Goal: Transaction & Acquisition: Purchase product/service

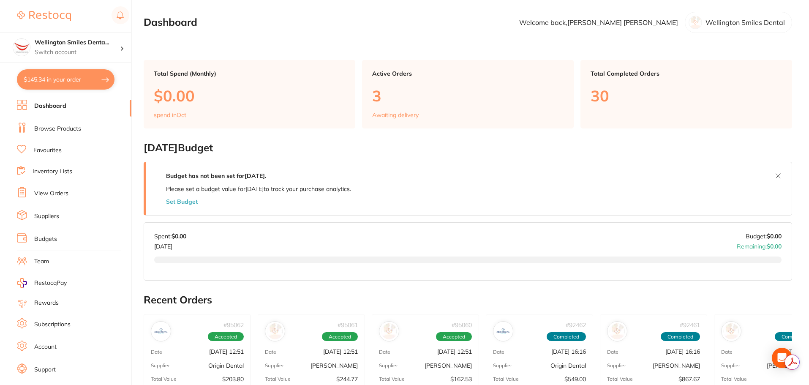
click at [67, 125] on link "Browse Products" at bounding box center [57, 129] width 47 height 8
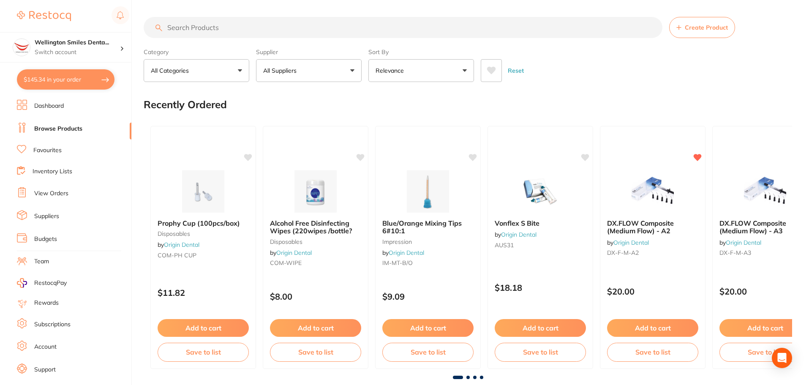
click at [326, 73] on button "All Suppliers" at bounding box center [309, 70] width 106 height 23
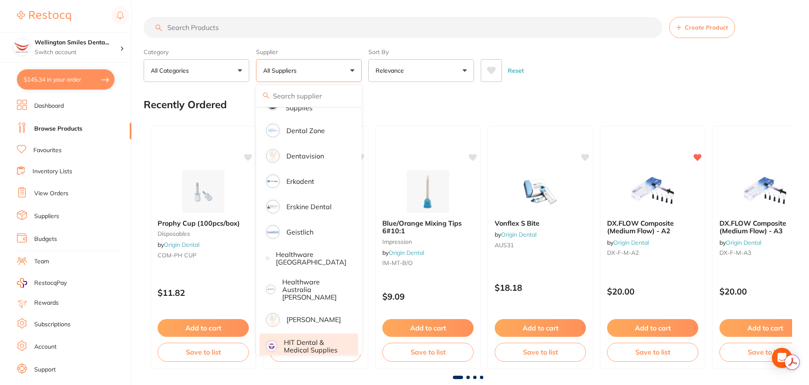
scroll to position [296, 0]
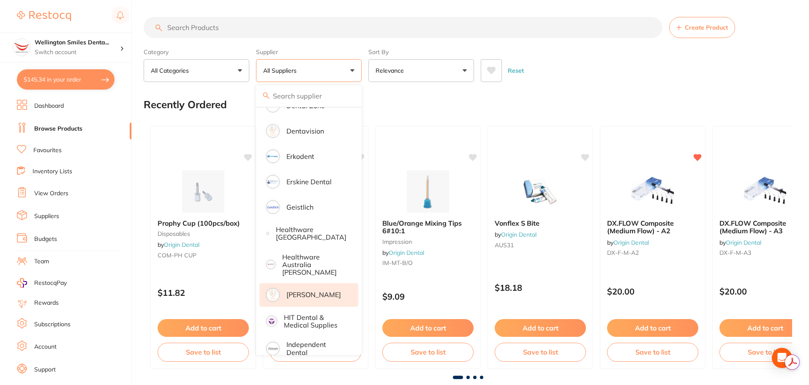
click at [313, 294] on p "[PERSON_NAME]" at bounding box center [313, 295] width 54 height 8
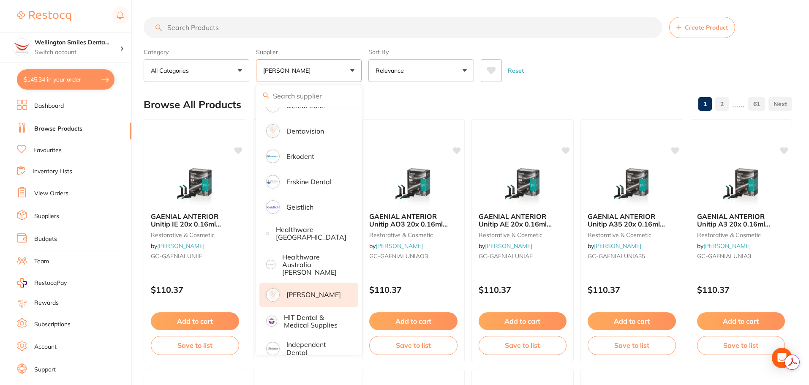
click at [543, 62] on div "Reset" at bounding box center [633, 67] width 305 height 30
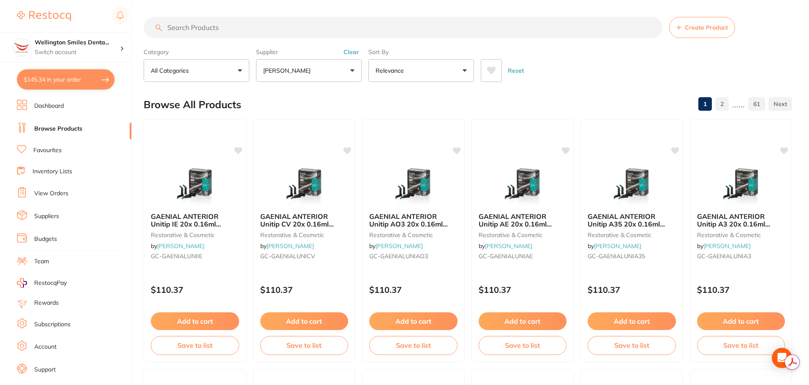
click at [726, 105] on link "2" at bounding box center [722, 103] width 14 height 17
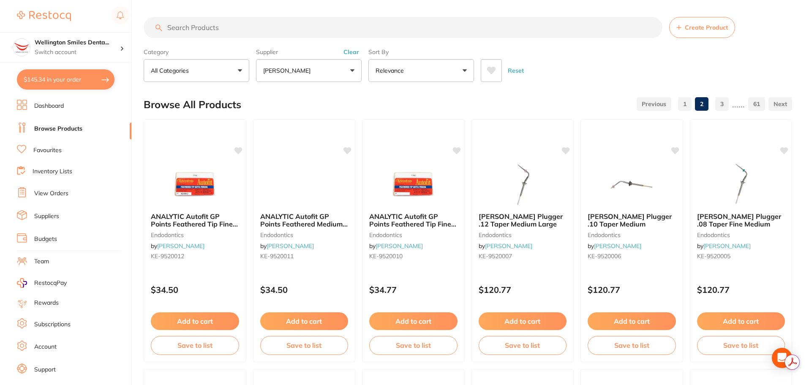
click at [726, 105] on link "3" at bounding box center [722, 103] width 14 height 17
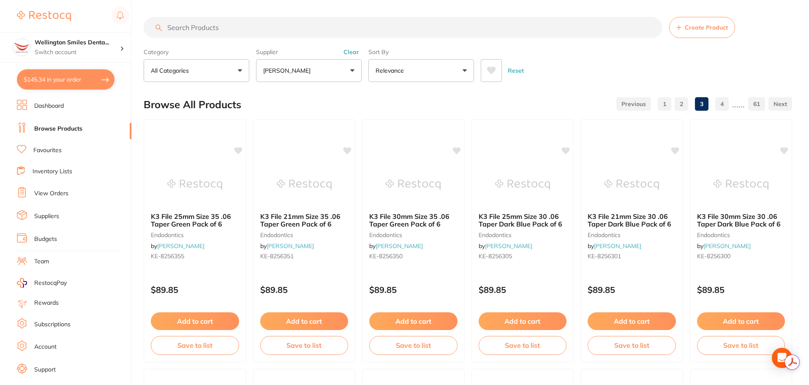
click at [726, 105] on link "4" at bounding box center [722, 103] width 14 height 17
click at [726, 105] on link "5" at bounding box center [722, 103] width 14 height 17
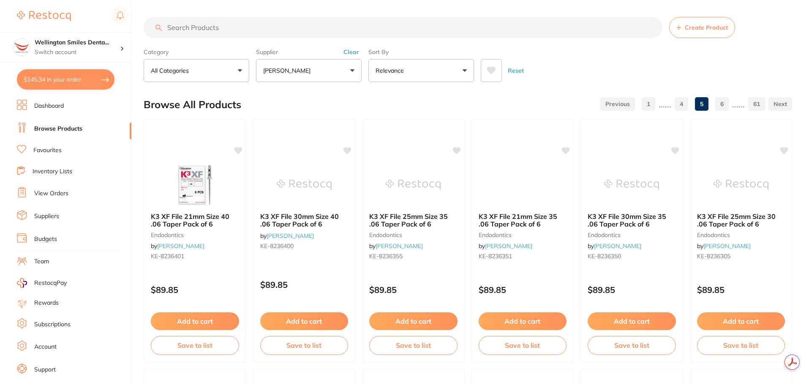
click at [726, 105] on link "6" at bounding box center [722, 103] width 14 height 17
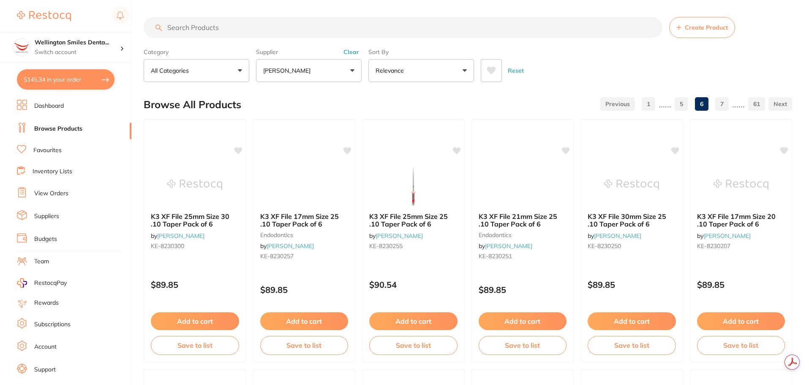
click at [726, 105] on link "7" at bounding box center [722, 103] width 14 height 17
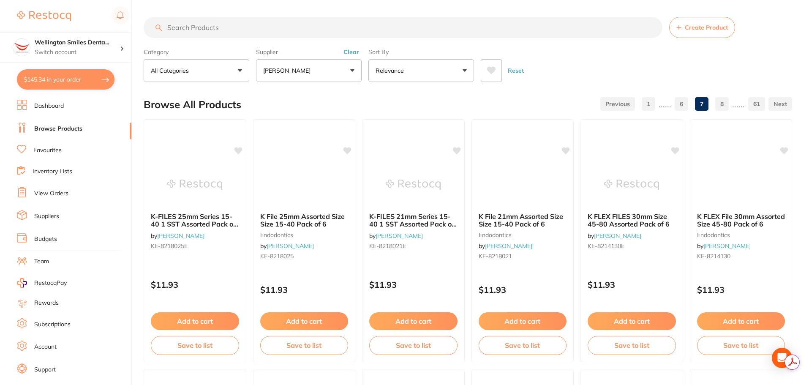
click at [726, 105] on link "8" at bounding box center [722, 103] width 14 height 17
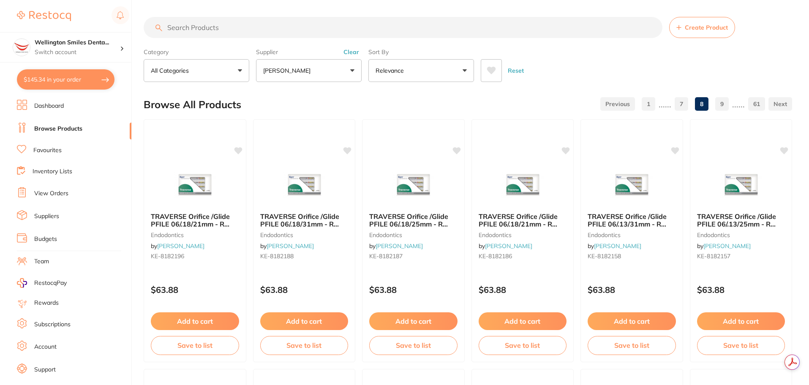
click at [726, 105] on link "9" at bounding box center [722, 103] width 14 height 17
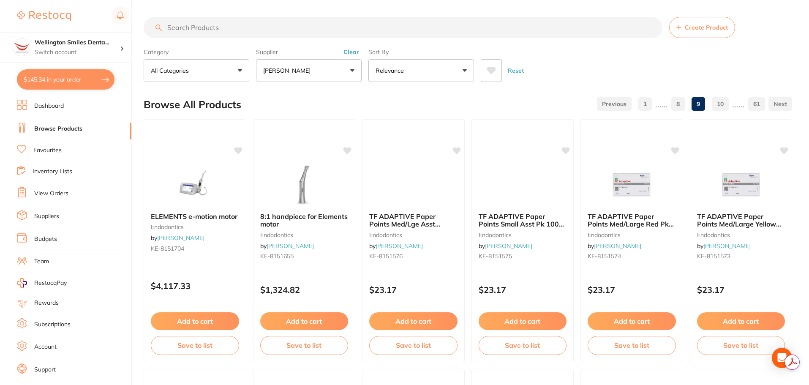
click at [726, 105] on link "10" at bounding box center [720, 103] width 17 height 17
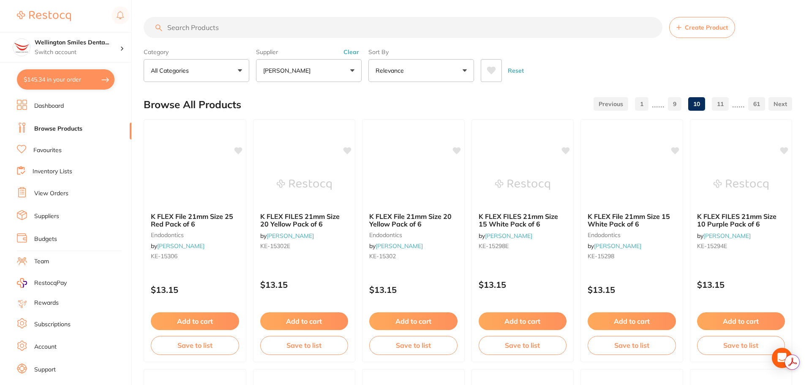
click at [726, 105] on link "11" at bounding box center [720, 103] width 17 height 17
click at [726, 105] on link "12" at bounding box center [720, 103] width 17 height 17
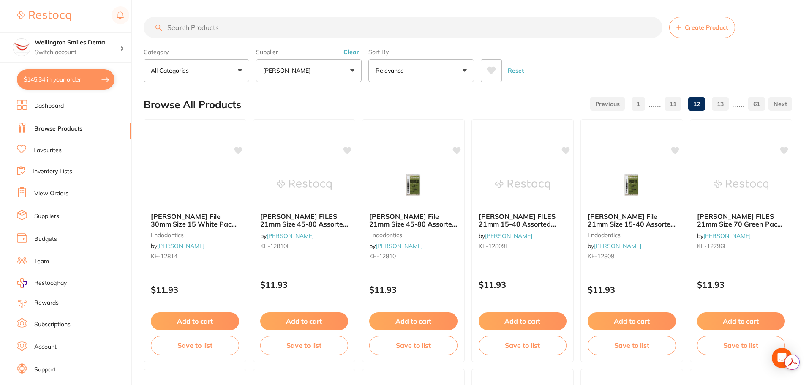
click at [726, 105] on link "13" at bounding box center [720, 103] width 17 height 17
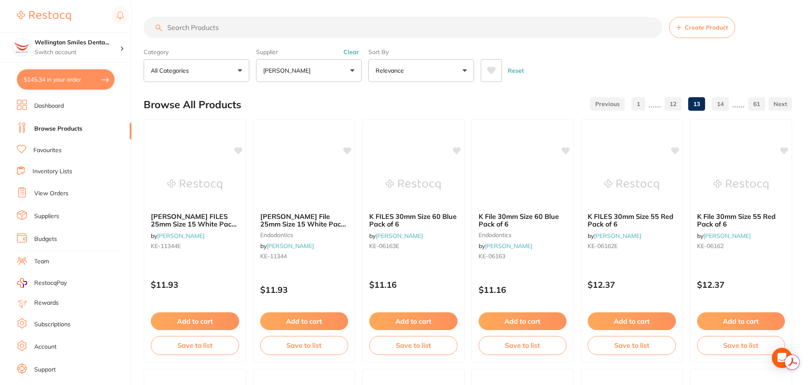
click at [726, 105] on link "14" at bounding box center [720, 103] width 17 height 17
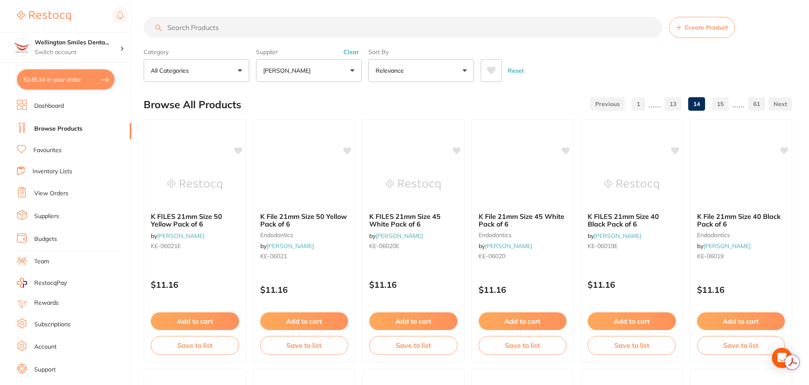
click at [726, 105] on link "15" at bounding box center [720, 103] width 17 height 17
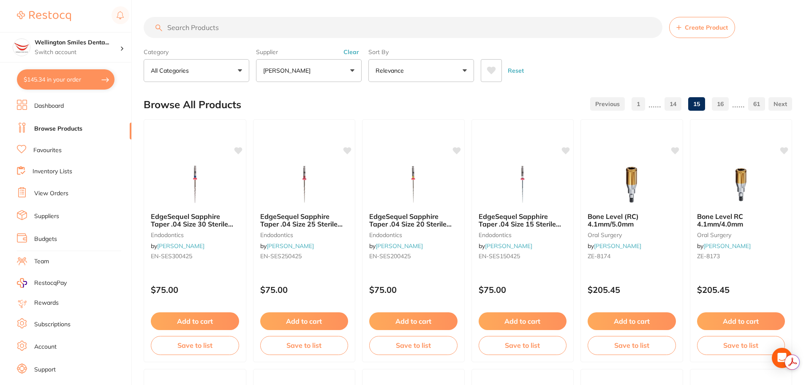
click at [726, 105] on link "16" at bounding box center [720, 103] width 17 height 17
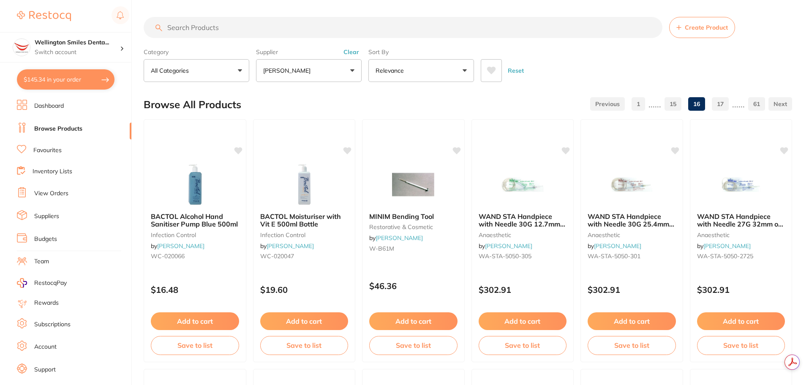
click at [726, 105] on link "17" at bounding box center [720, 103] width 17 height 17
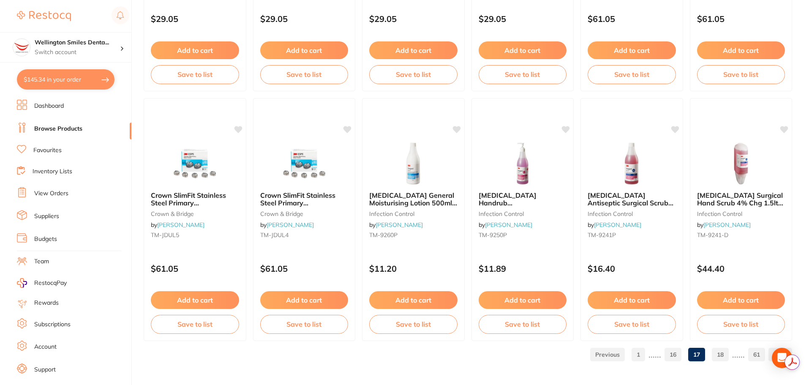
scroll to position [0, 0]
click at [715, 353] on link "18" at bounding box center [720, 354] width 17 height 17
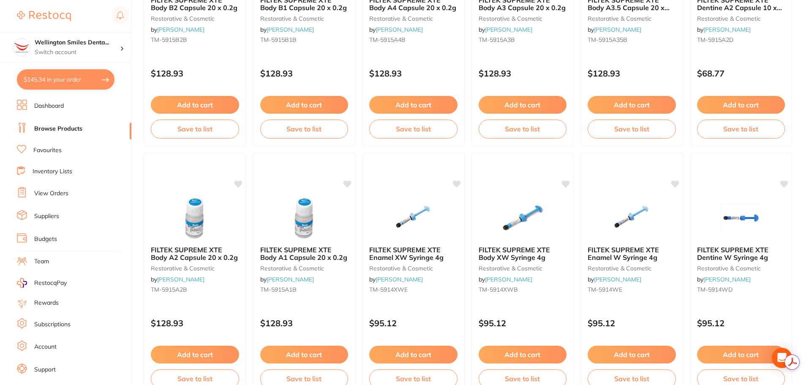
scroll to position [2018, 0]
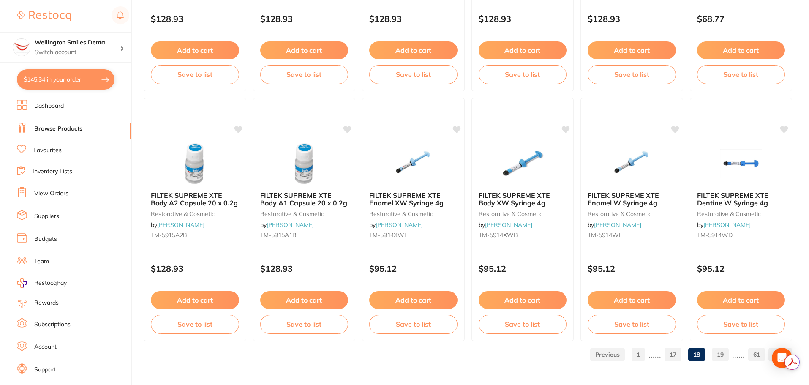
click at [723, 354] on link "19" at bounding box center [720, 354] width 17 height 17
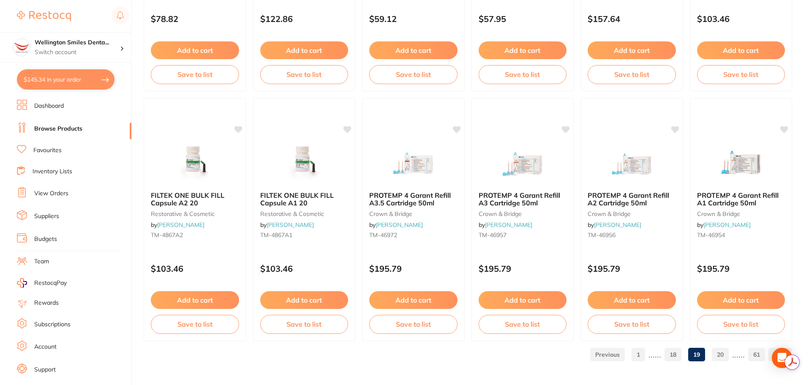
click at [712, 352] on link "20" at bounding box center [720, 354] width 17 height 17
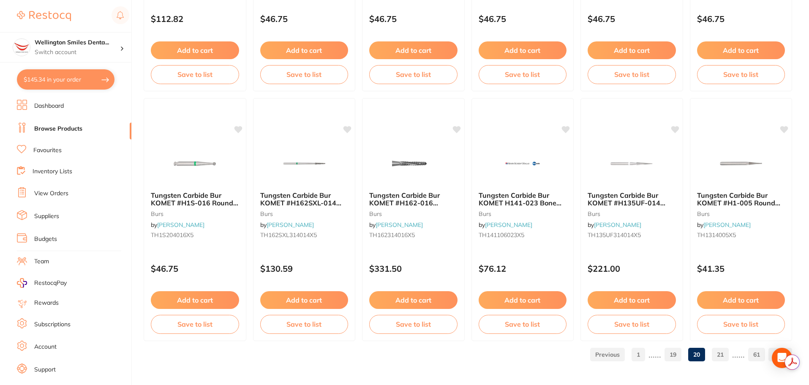
click at [720, 348] on link "21" at bounding box center [720, 354] width 17 height 17
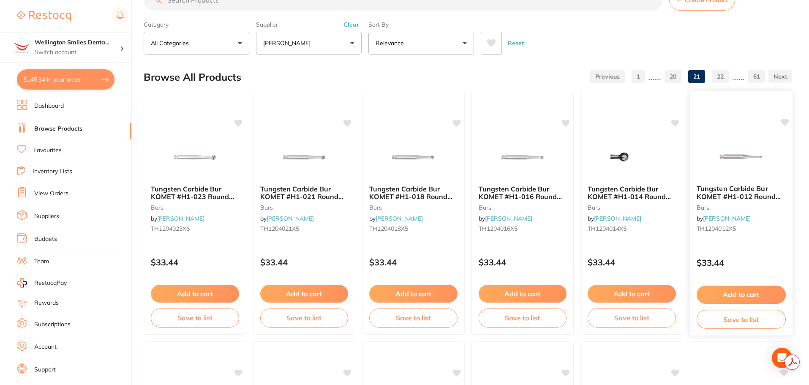
scroll to position [42, 0]
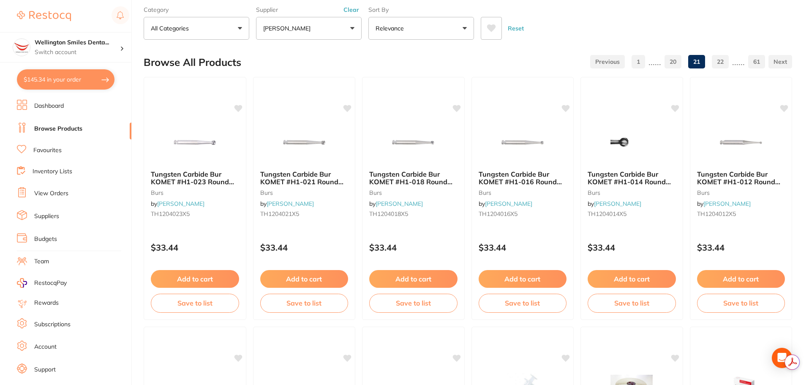
click at [721, 62] on link "22" at bounding box center [720, 61] width 17 height 17
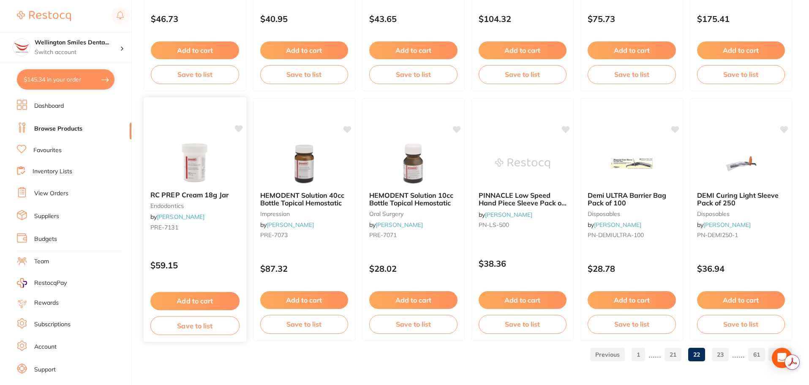
scroll to position [0, 0]
click at [239, 130] on icon at bounding box center [238, 128] width 8 height 7
click at [218, 173] on img at bounding box center [194, 162] width 55 height 43
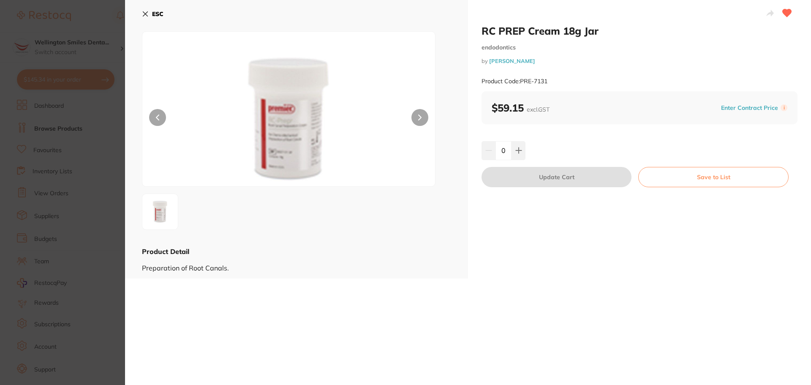
click at [145, 15] on icon at bounding box center [145, 14] width 7 height 7
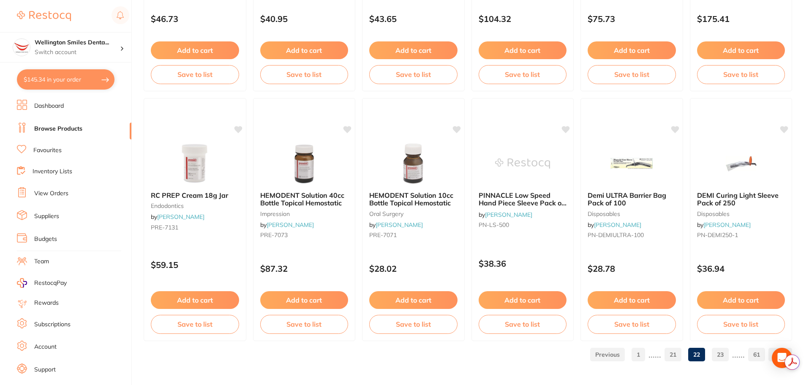
click at [721, 353] on link "23" at bounding box center [720, 354] width 17 height 17
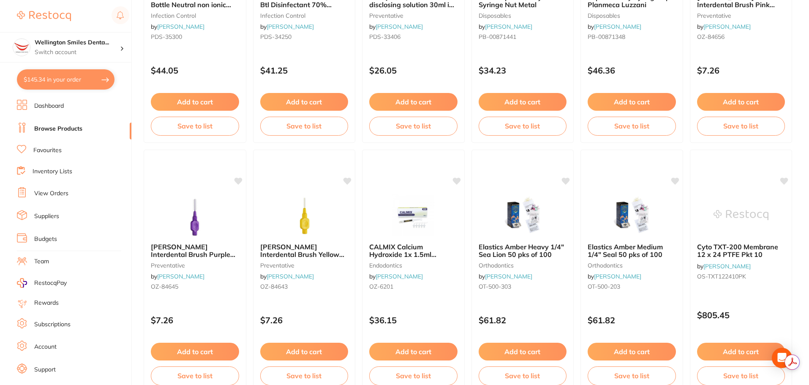
scroll to position [2018, 0]
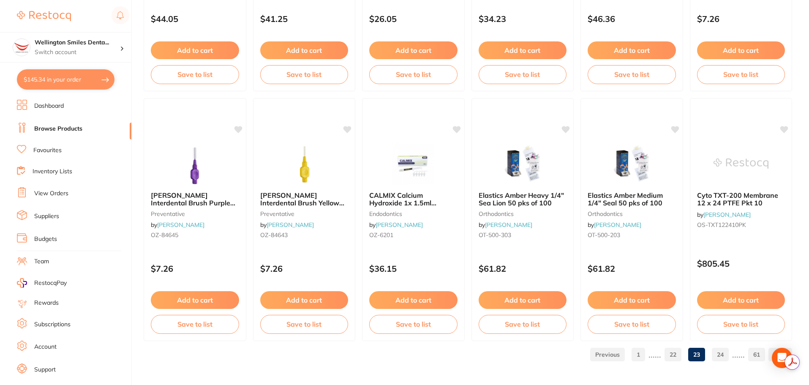
click at [720, 354] on link "24" at bounding box center [720, 354] width 17 height 17
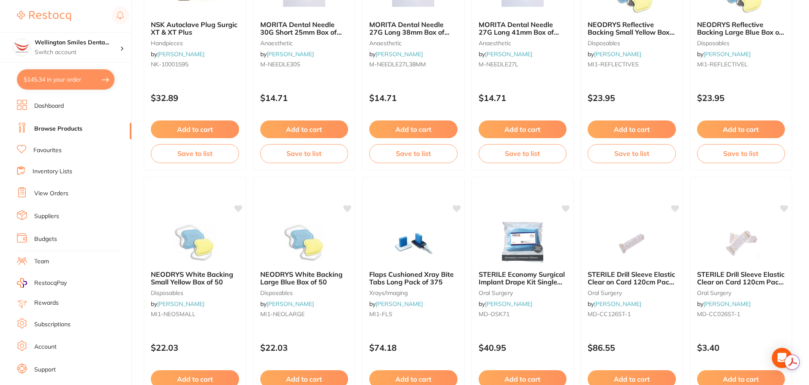
scroll to position [1732, 0]
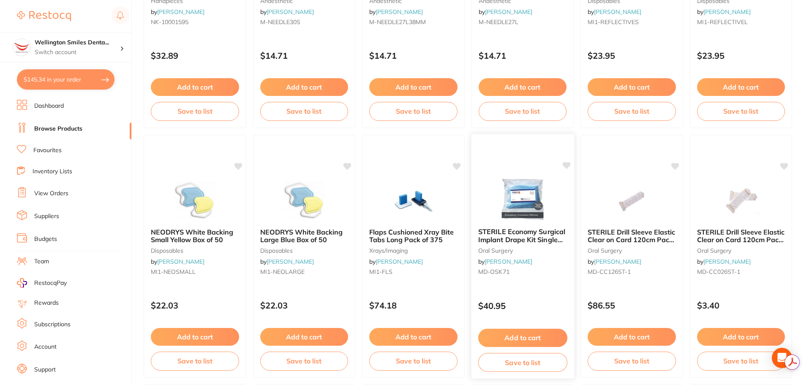
click at [542, 210] on img at bounding box center [522, 199] width 55 height 43
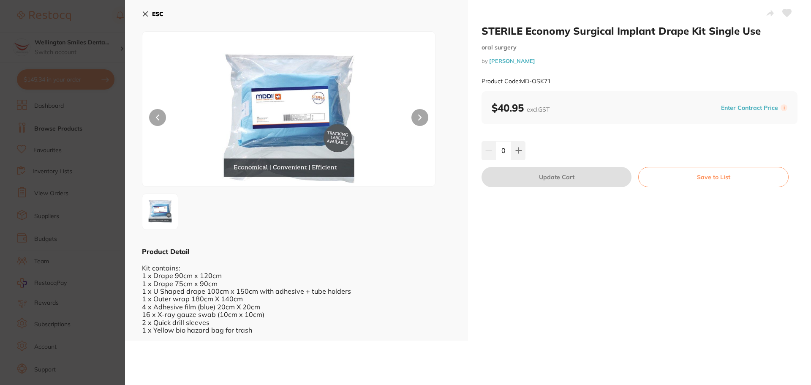
click at [418, 116] on icon at bounding box center [419, 117] width 3 height 6
click at [143, 14] on icon at bounding box center [145, 14] width 7 height 7
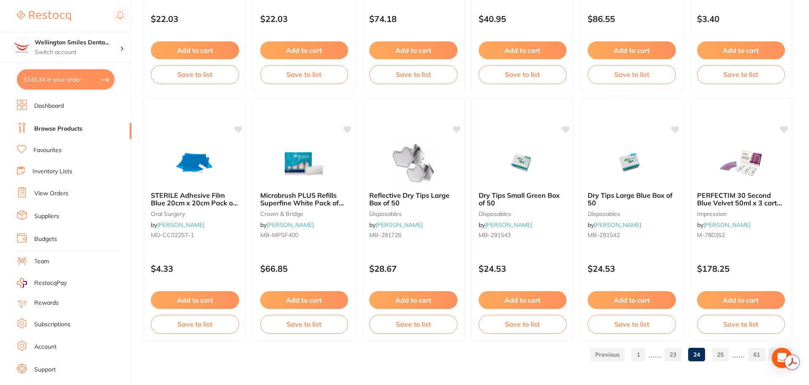
click at [719, 355] on link "25" at bounding box center [720, 354] width 17 height 17
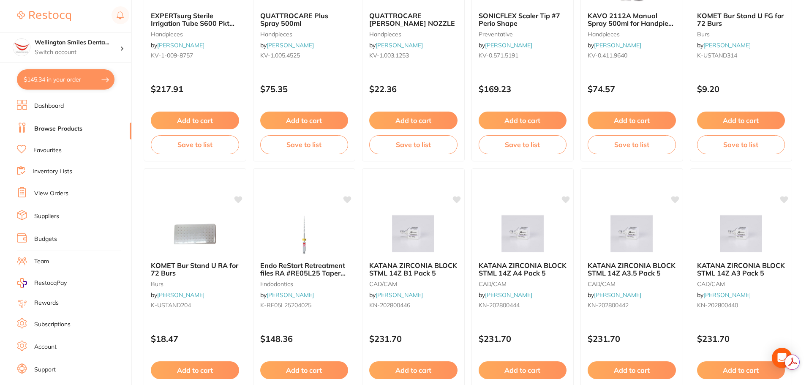
scroll to position [2018, 0]
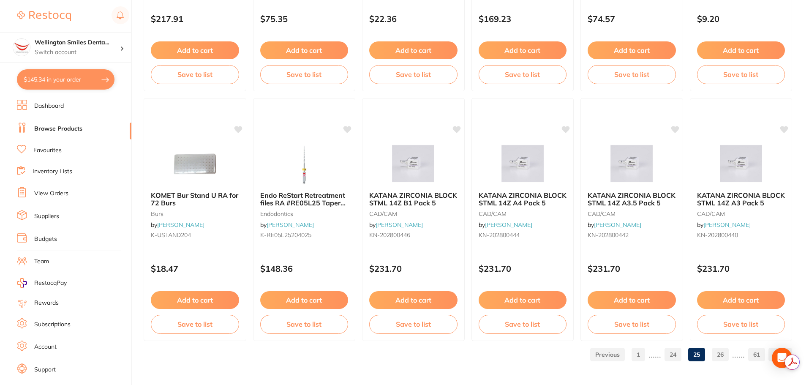
click at [724, 354] on link "26" at bounding box center [720, 354] width 17 height 17
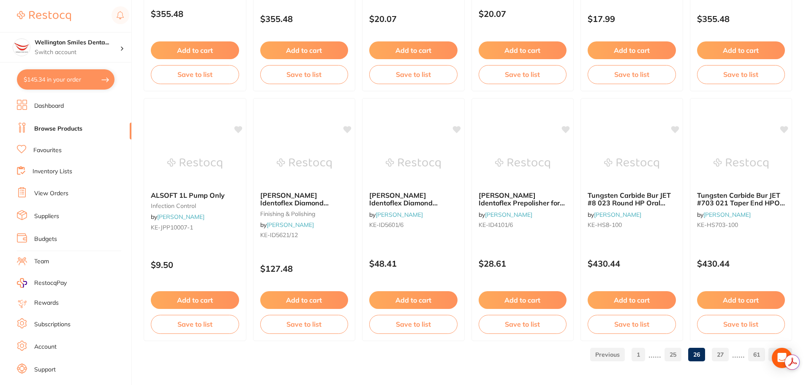
click at [718, 353] on link "27" at bounding box center [720, 354] width 17 height 17
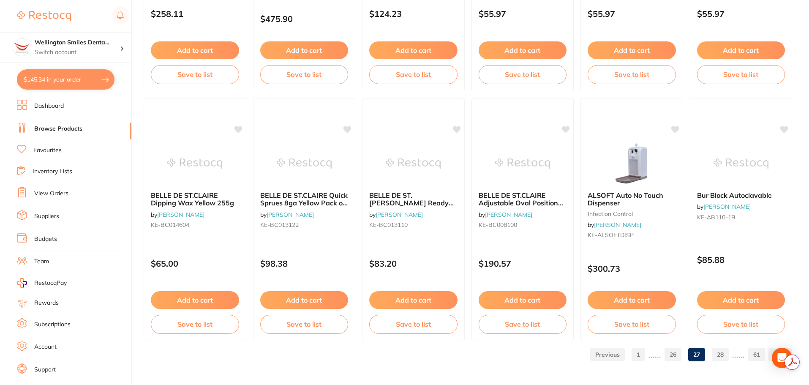
click at [724, 361] on link "28" at bounding box center [720, 354] width 17 height 17
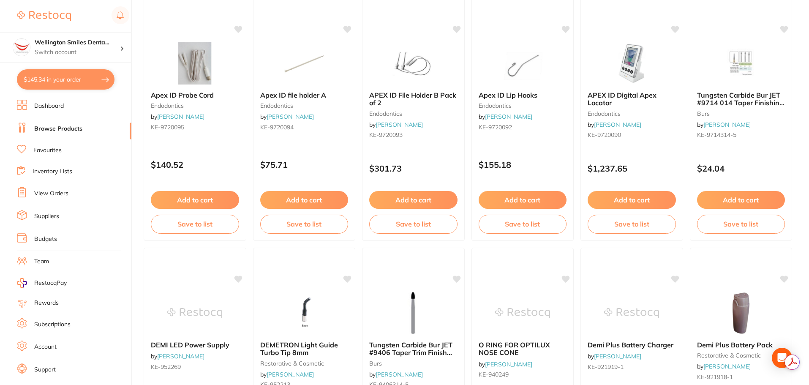
scroll to position [1225, 0]
